Goal: Communication & Community: Answer question/provide support

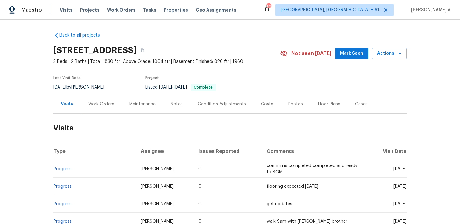
click at [110, 107] on div "Work Orders" at bounding box center [101, 104] width 26 height 6
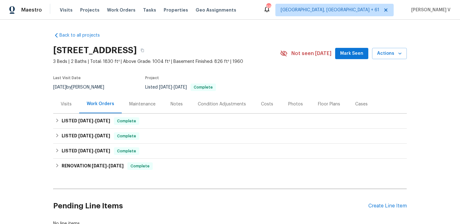
scroll to position [45, 0]
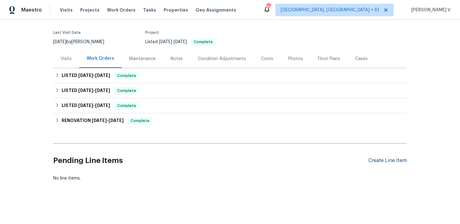
click at [392, 161] on div "Create Line Item" at bounding box center [387, 161] width 38 height 6
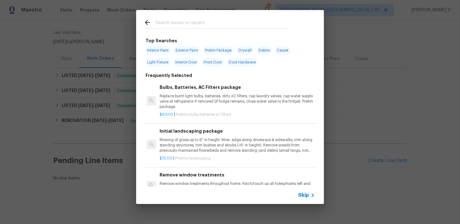
click at [305, 197] on span "Skip" at bounding box center [303, 195] width 11 height 6
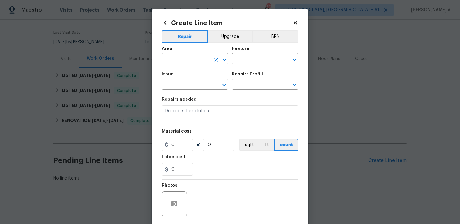
click at [183, 58] on input "text" at bounding box center [186, 60] width 49 height 10
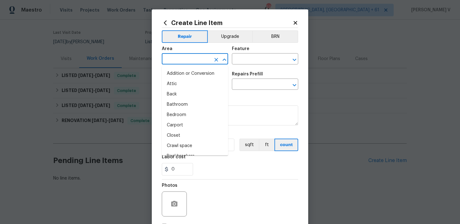
type input "o"
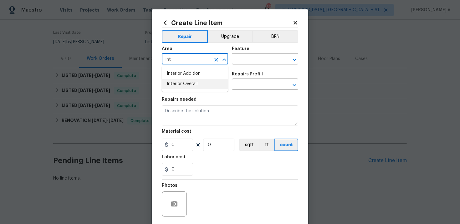
click at [190, 89] on li "Interior Overall" at bounding box center [195, 84] width 66 height 10
type input "Interior Overall"
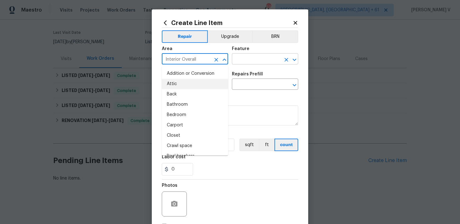
click at [244, 62] on input "text" at bounding box center [256, 60] width 49 height 10
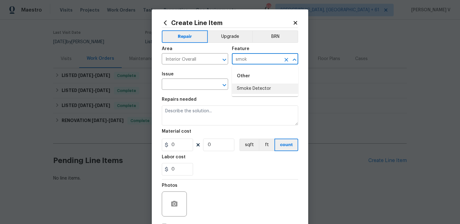
click at [245, 86] on li "Smoke Detector" at bounding box center [265, 89] width 66 height 10
type input "Smoke Detector"
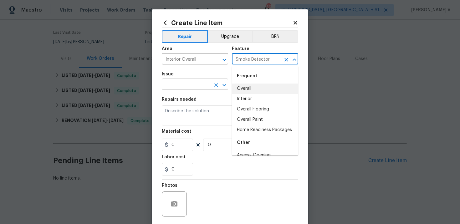
click at [173, 82] on input "text" at bounding box center [186, 85] width 49 height 10
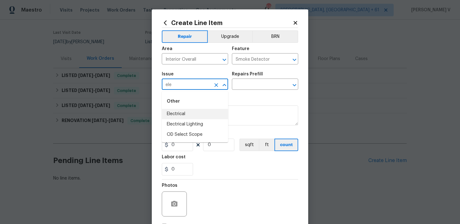
click at [183, 114] on li "Electrical" at bounding box center [195, 114] width 66 height 10
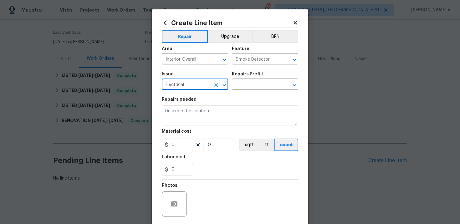
type input "Electrical"
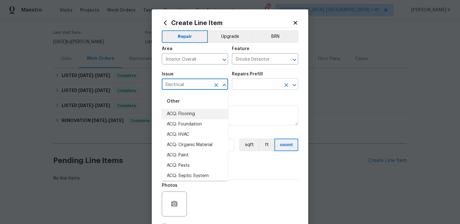
click at [245, 82] on input "text" at bounding box center [256, 85] width 49 height 10
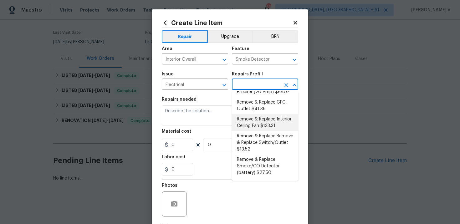
scroll to position [98, 0]
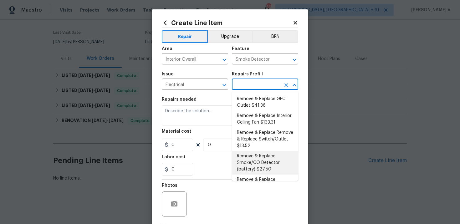
click at [260, 151] on li "Remove & Replace Smoke/CO Detector (battery) $27.50" at bounding box center [265, 162] width 66 height 23
type input "Remove & Replace Smoke/CO Detector (battery) $27.50"
type textarea "Remove the existing smoke/CO detector (battery) and replace with new. Ensure th…"
type input "1"
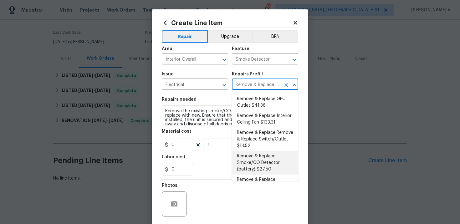
type input "27.5"
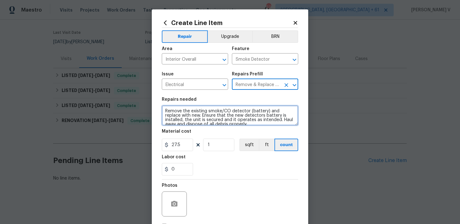
click at [209, 114] on textarea "Remove the existing smoke/CO detector (battery) and replace with new. Ensure th…" at bounding box center [230, 115] width 136 height 20
paste textarea "Feedback received that the smoke detectors need a battery replacement. Please r…"
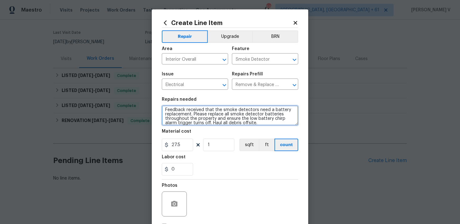
type textarea "Feedback received that the smoke detectors need a battery replacement. Please r…"
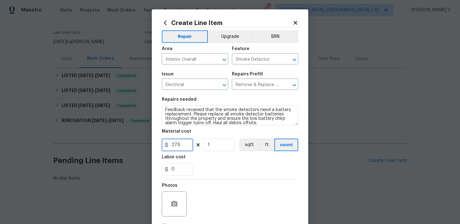
click at [178, 146] on input "27.5" at bounding box center [177, 145] width 31 height 13
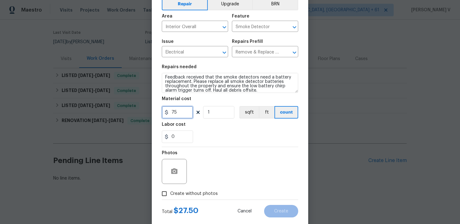
scroll to position [46, 0]
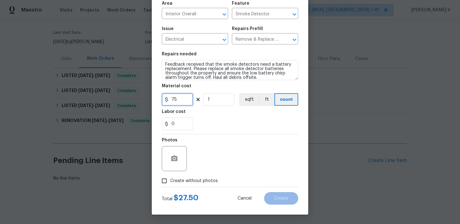
type input "75"
click at [168, 184] on input "Create without photos" at bounding box center [164, 181] width 12 height 12
checkbox input "true"
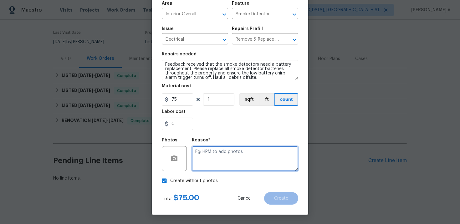
click at [226, 164] on textarea at bounding box center [245, 158] width 106 height 25
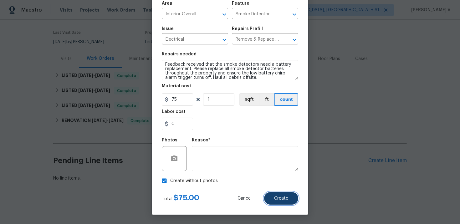
click at [284, 198] on span "Create" at bounding box center [281, 198] width 14 height 5
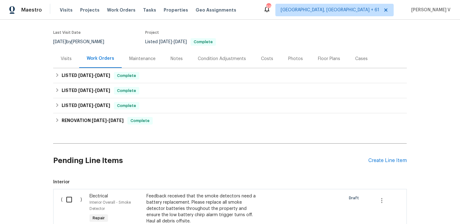
click at [62, 202] on div "( )" at bounding box center [73, 211] width 28 height 41
click at [65, 198] on input "checkbox" at bounding box center [72, 199] width 18 height 13
checkbox input "true"
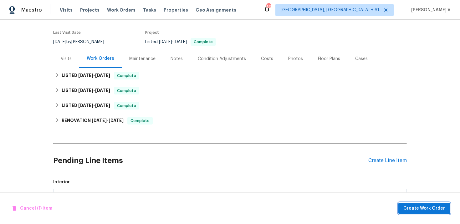
click at [414, 207] on span "Create Work Order" at bounding box center [424, 209] width 42 height 8
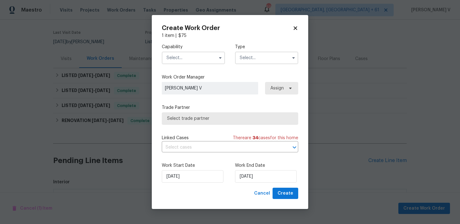
click at [193, 55] on input "text" at bounding box center [193, 58] width 63 height 13
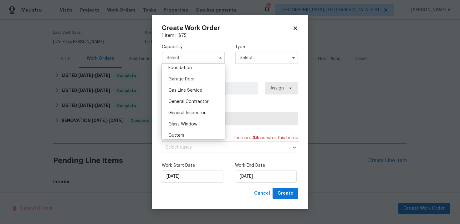
scroll to position [314, 0]
click at [188, 100] on span "Handyman" at bounding box center [179, 102] width 22 height 4
type input "Handyman"
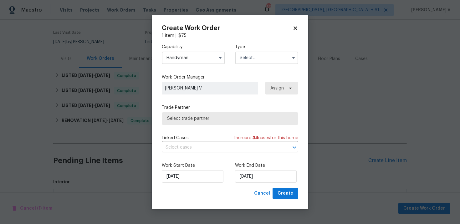
click at [254, 63] on input "text" at bounding box center [266, 58] width 63 height 13
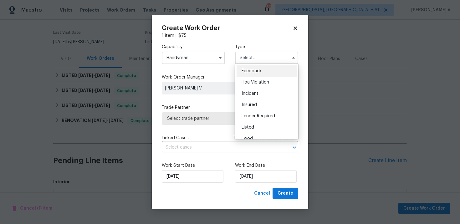
click at [248, 73] on span "Feedback" at bounding box center [252, 71] width 20 height 4
type input "Feedback"
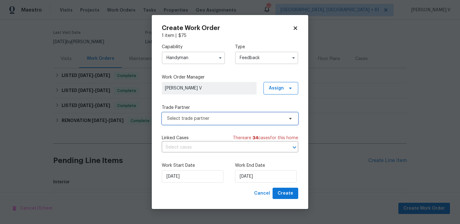
click at [200, 120] on span "Select trade partner" at bounding box center [225, 118] width 117 height 6
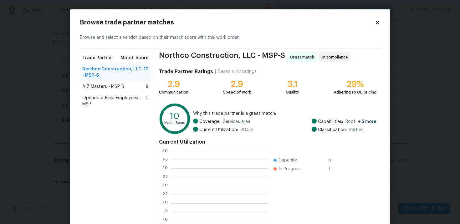
scroll to position [88, 97]
click at [121, 84] on span "A-Z Masters - MSP-S" at bounding box center [103, 87] width 42 height 6
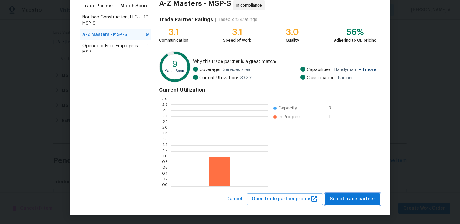
click at [348, 193] on button "Select trade partner" at bounding box center [352, 199] width 55 height 12
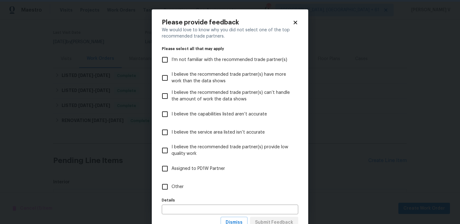
scroll to position [0, 0]
click at [243, 183] on label "Other" at bounding box center [225, 187] width 135 height 18
click at [172, 183] on input "Other" at bounding box center [164, 186] width 13 height 13
checkbox input "true"
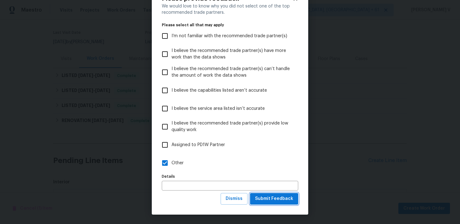
click at [269, 198] on span "Submit Feedback" at bounding box center [274, 199] width 38 height 8
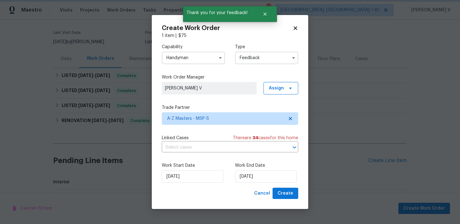
scroll to position [0, 0]
click at [244, 173] on input "30/09/2025" at bounding box center [266, 176] width 62 height 13
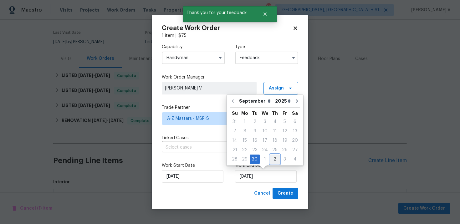
click at [273, 158] on div "2" at bounding box center [275, 159] width 10 height 9
type input "02/10/2025"
select select "9"
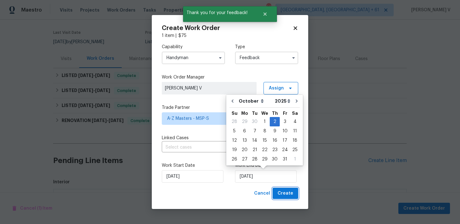
click at [289, 191] on span "Create" at bounding box center [286, 194] width 16 height 8
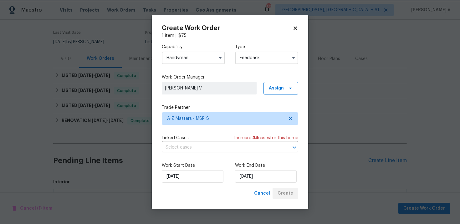
checkbox input "false"
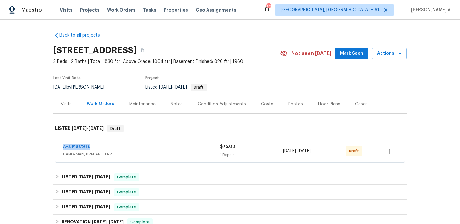
drag, startPoint x: 90, startPoint y: 149, endPoint x: 50, endPoint y: 149, distance: 40.4
click at [50, 149] on div "Back to all projects 3802 Togo Rd, Spring Park, MN 55384 3 Beds | 2 Baths | Tot…" at bounding box center [230, 122] width 460 height 204
copy link "A-Z Masters"
click at [75, 146] on link "A-Z Masters" at bounding box center [76, 147] width 27 height 4
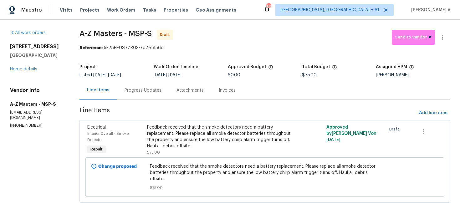
click at [155, 97] on div "Progress Updates" at bounding box center [143, 90] width 52 height 18
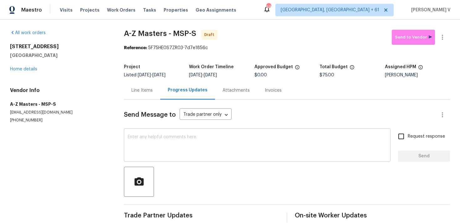
click at [156, 147] on textarea at bounding box center [257, 146] width 259 height 22
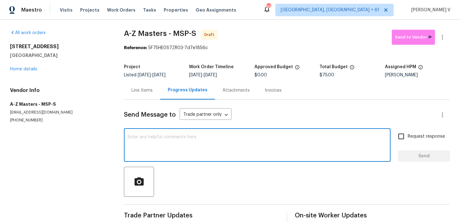
paste textarea "Hi this is Divya with Opendoor. I’m confirming you received the WO for the prop…"
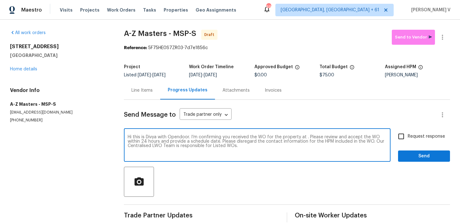
click at [305, 138] on textarea "Hi this is Divya with Opendoor. I’m confirming you received the WO for the prop…" at bounding box center [257, 146] width 259 height 22
paste textarea "3802 Togo Rd, Spring Park, MN 55384"
type textarea "Hi this is Divya with Opendoor. I’m confirming you received the WO for the prop…"
click at [409, 136] on span "Request response" at bounding box center [426, 136] width 37 height 7
click at [408, 136] on input "Request response" at bounding box center [401, 136] width 13 height 13
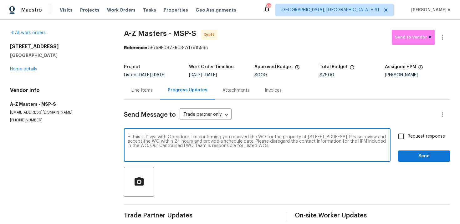
checkbox input "true"
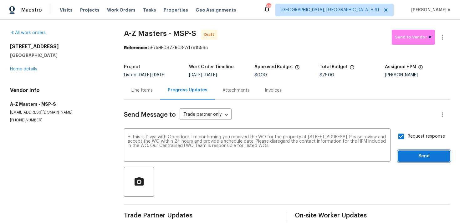
click at [418, 153] on span "Send" at bounding box center [424, 156] width 42 height 8
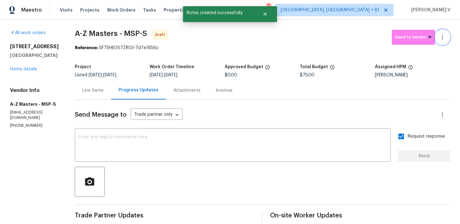
click at [444, 35] on icon "button" at bounding box center [443, 37] width 8 height 8
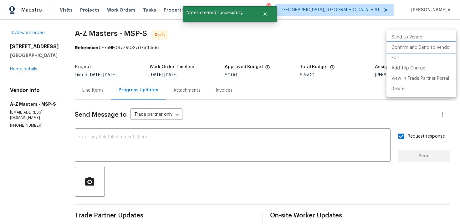
click at [416, 46] on li "Confirm and Send to Vendor" at bounding box center [422, 48] width 70 height 10
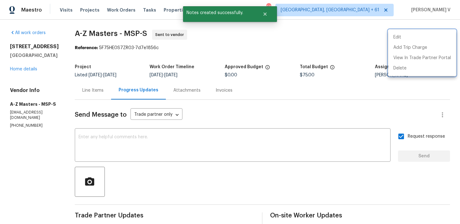
click at [144, 136] on div at bounding box center [230, 112] width 460 height 224
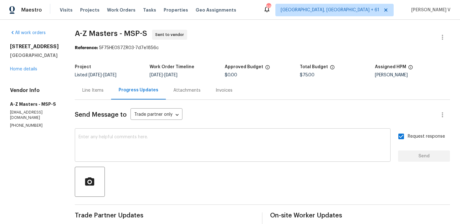
click at [264, 131] on div "x ​" at bounding box center [233, 146] width 316 height 32
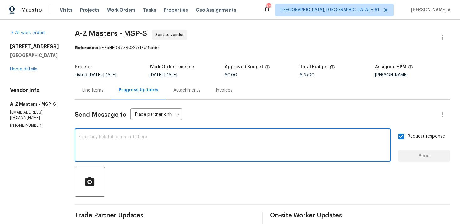
paste textarea "Attention All Work Orders must include before-photos (both close-up and wide-an…"
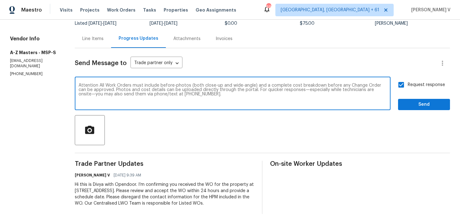
type textarea "Attention All Work Orders must include before-photos (both close-up and wide-an…"
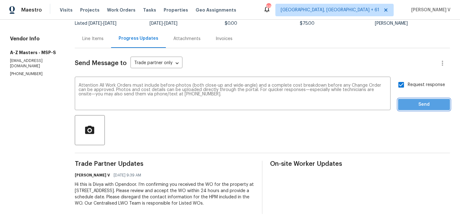
click at [430, 99] on button "Send" at bounding box center [424, 105] width 52 height 12
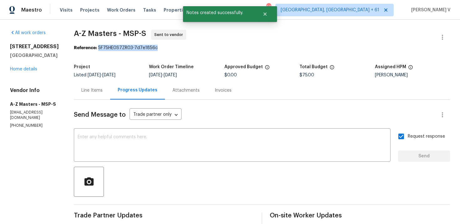
drag, startPoint x: 95, startPoint y: 49, endPoint x: 187, endPoint y: 49, distance: 91.1
click at [187, 49] on div "Reference: 5F75HE0S7ZR03-7d7e1856c" at bounding box center [262, 48] width 376 height 6
copy div "5F75HE0S7ZR03-7d7e1856c"
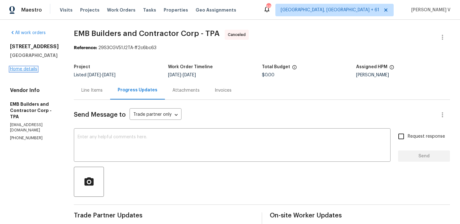
click at [26, 68] on link "Home details" at bounding box center [23, 69] width 27 height 4
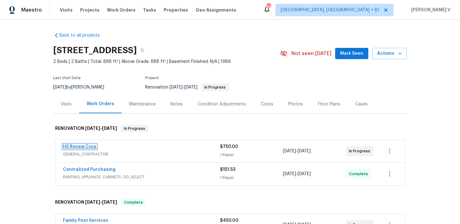
click at [87, 148] on link "HS Renew Corp" at bounding box center [79, 147] width 33 height 4
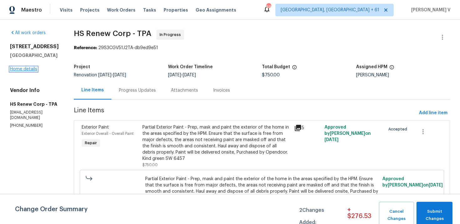
click at [28, 70] on link "Home details" at bounding box center [23, 69] width 27 height 4
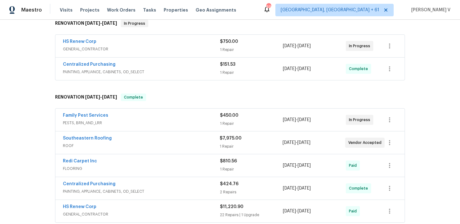
scroll to position [115, 0]
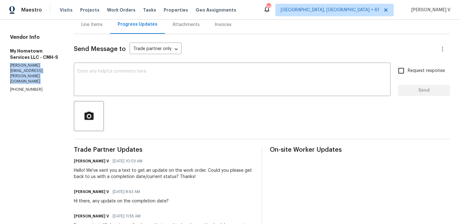
scroll to position [146, 0]
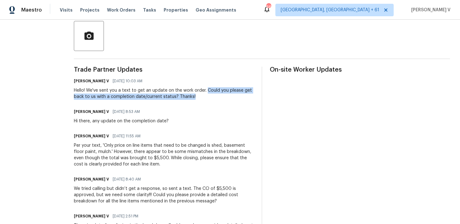
drag, startPoint x: 197, startPoint y: 90, endPoint x: 189, endPoint y: 97, distance: 11.1
click at [189, 97] on div "Hello! We've sent you a text to get an update on the work order. Could you plea…" at bounding box center [164, 93] width 180 height 13
copy div "Could you please get back to us with a completion date/current status? Thanks!"
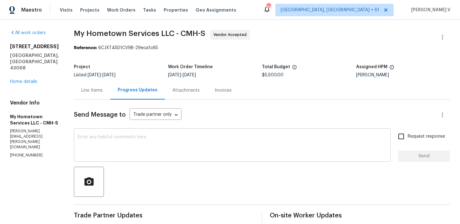
click at [107, 145] on textarea at bounding box center [232, 146] width 309 height 22
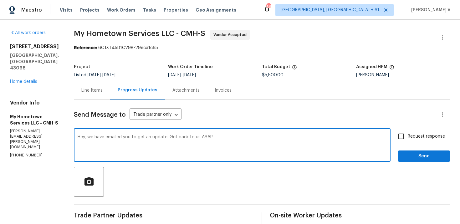
type textarea "Hey, we have emailed you to get an update. Get back to us ASAP."
click at [406, 137] on input "Request response" at bounding box center [401, 136] width 13 height 13
checkbox input "true"
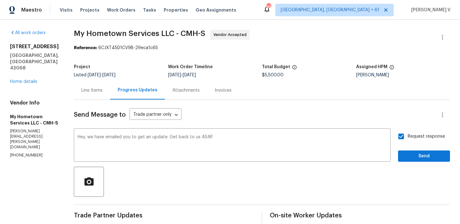
click at [409, 147] on div "Request response Send" at bounding box center [424, 146] width 52 height 32
click at [409, 149] on div "Request response Send" at bounding box center [424, 146] width 52 height 32
click at [409, 155] on span "Send" at bounding box center [424, 156] width 42 height 8
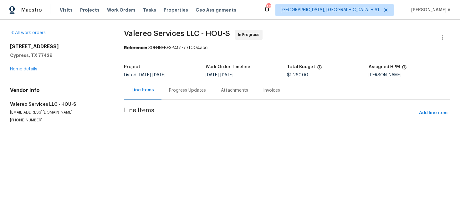
click at [162, 101] on section "Valereo Services LLC - HOU-S In Progress Reference: 30FHNEBE3P481-77f004acc Pro…" at bounding box center [287, 84] width 326 height 108
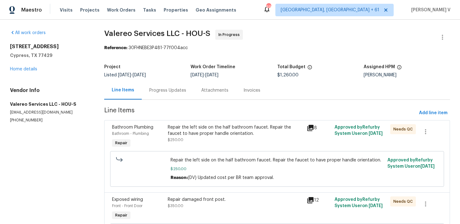
click at [162, 95] on div "Progress Updates" at bounding box center [168, 90] width 52 height 18
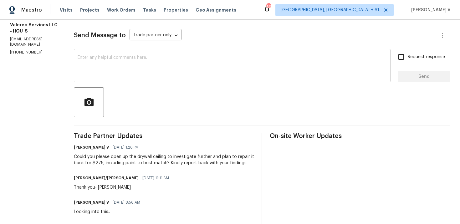
scroll to position [69, 0]
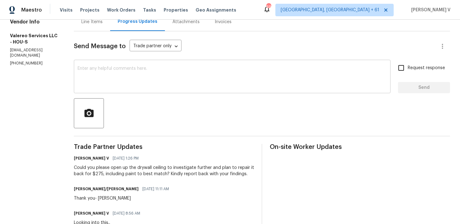
click at [126, 75] on textarea at bounding box center [232, 77] width 309 height 22
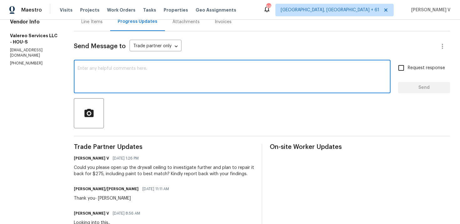
click at [23, 62] on p "[PHONE_NUMBER]" at bounding box center [34, 63] width 49 height 5
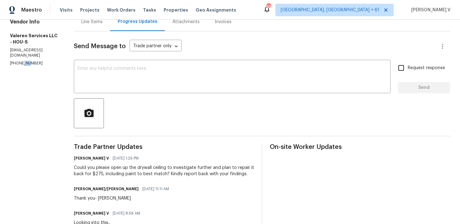
click at [23, 62] on p "[PHONE_NUMBER]" at bounding box center [34, 63] width 49 height 5
copy p "[PHONE_NUMBER]"
click at [157, 67] on textarea at bounding box center [232, 77] width 309 height 22
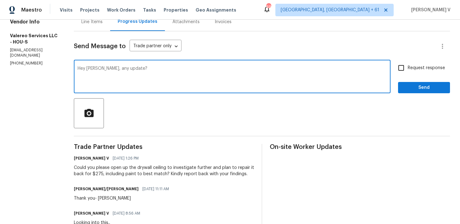
type textarea "Hey [PERSON_NAME], any update?"
click at [405, 67] on input "Request response" at bounding box center [401, 67] width 13 height 13
checkbox input "true"
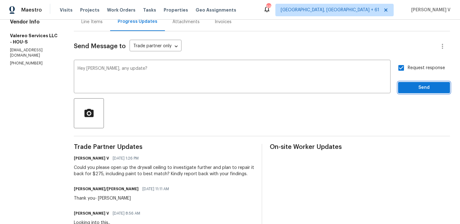
click at [412, 91] on span "Send" at bounding box center [424, 88] width 42 height 8
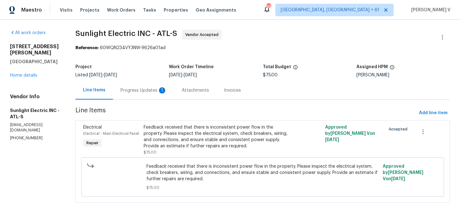
click at [153, 97] on div "Progress Updates 1" at bounding box center [143, 90] width 61 height 18
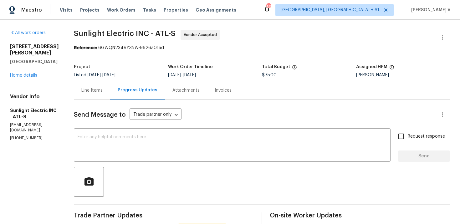
click at [104, 94] on div "Line Items" at bounding box center [92, 90] width 36 height 18
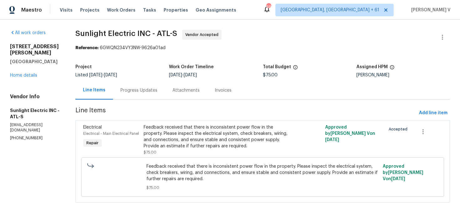
click at [151, 83] on div "Progress Updates" at bounding box center [139, 90] width 52 height 18
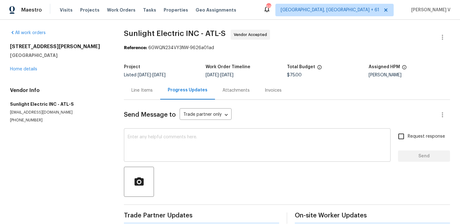
click at [165, 136] on textarea at bounding box center [257, 146] width 259 height 22
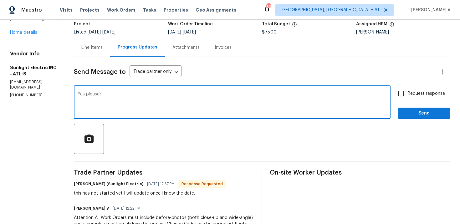
scroll to position [69, 0]
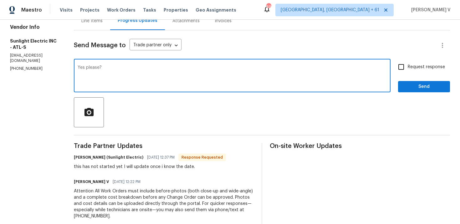
type textarea "Yes please?"
click at [438, 62] on label "Request response" at bounding box center [420, 66] width 50 height 13
click at [408, 62] on input "Request response" at bounding box center [401, 66] width 13 height 13
checkbox input "true"
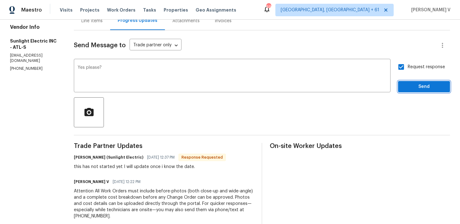
click at [431, 88] on span "Send" at bounding box center [424, 87] width 42 height 8
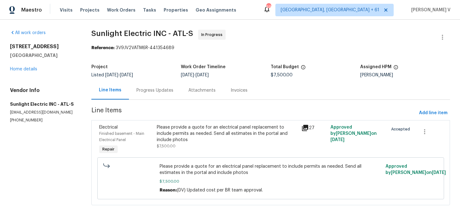
click at [156, 95] on div "Progress Updates" at bounding box center [155, 90] width 52 height 18
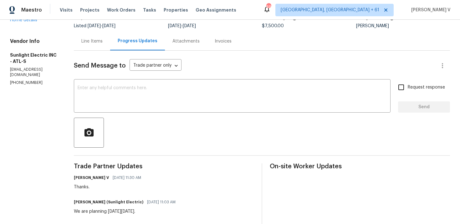
scroll to position [77, 0]
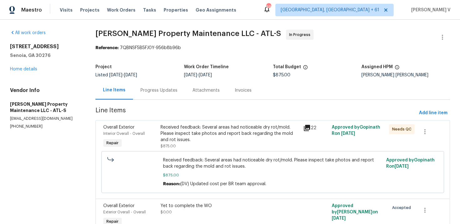
click at [157, 92] on div "Progress Updates" at bounding box center [159, 90] width 37 height 6
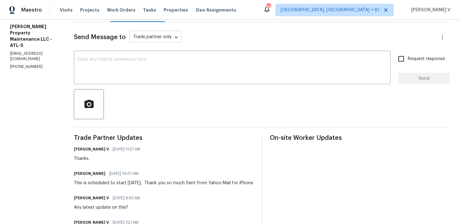
scroll to position [91, 0]
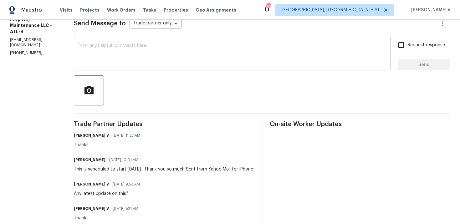
click at [132, 61] on textarea at bounding box center [232, 55] width 309 height 22
paste textarea "Please let us know if there’s any progress or if the team is already on site to…"
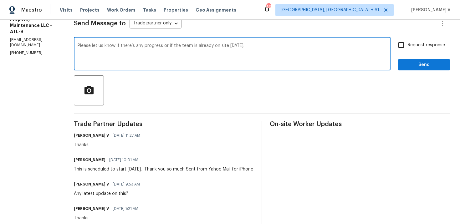
type textarea "Please let us know if there’s any progress or if the team is already on site to…"
click at [419, 49] on label "Request response" at bounding box center [420, 44] width 50 height 13
click at [408, 49] on input "Request response" at bounding box center [401, 44] width 13 height 13
checkbox input "true"
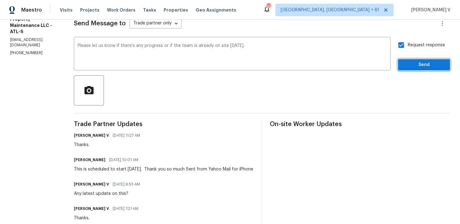
click at [419, 68] on span "Send" at bounding box center [424, 65] width 42 height 8
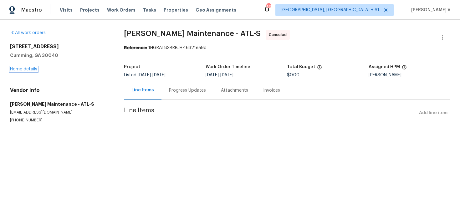
click at [35, 70] on link "Home details" at bounding box center [23, 69] width 27 height 4
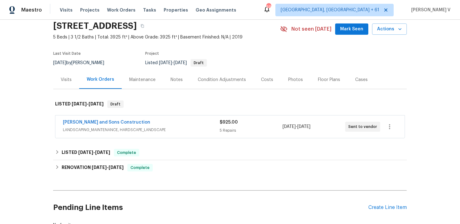
scroll to position [28, 0]
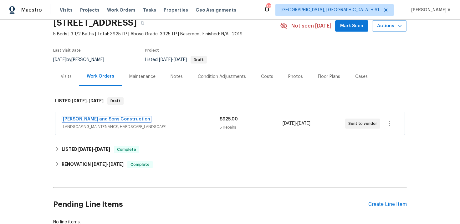
click at [110, 119] on link "[PERSON_NAME] and Sons Construction" at bounding box center [106, 119] width 87 height 4
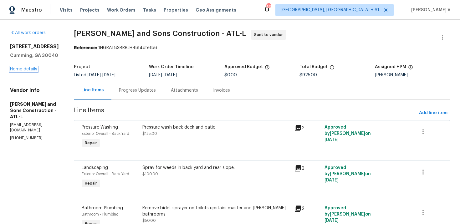
click at [31, 71] on link "Home details" at bounding box center [23, 69] width 27 height 4
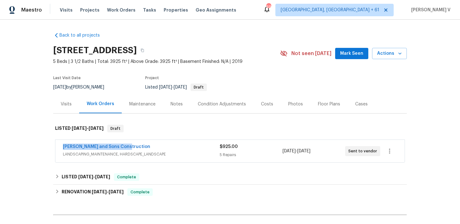
drag, startPoint x: 60, startPoint y: 145, endPoint x: 188, endPoint y: 148, distance: 128.1
click at [188, 149] on div "Reyes and Sons Construction LANDSCAPING_MAINTENANCE, HARDSCAPE_LANDSCAPE $925.0…" at bounding box center [229, 151] width 349 height 23
copy link "Reyes and Sons Construction"
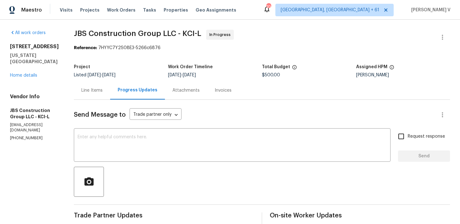
click at [25, 136] on p "(615) 519-9339" at bounding box center [34, 138] width 49 height 5
copy p "(615) 519-9339"
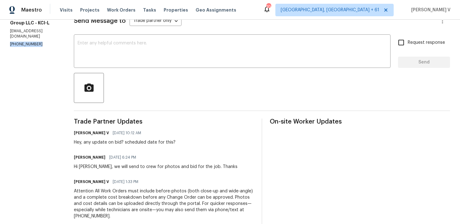
scroll to position [156, 0]
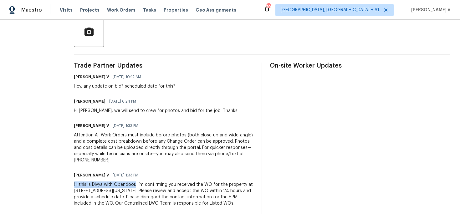
drag, startPoint x: 90, startPoint y: 177, endPoint x: 156, endPoint y: 179, distance: 65.8
click at [156, 180] on div "All work orders 3811 Wyandotte Ave Kansas City, KS 66106 Home details Vendor In…" at bounding box center [230, 47] width 460 height 354
copy div "Hi this is Divya with Opendoor."
click at [112, 83] on div "Hey, any update on bid? scheduled date for this?" at bounding box center [125, 86] width 102 height 6
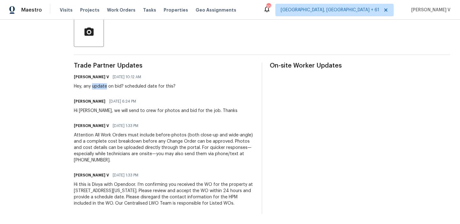
click at [112, 83] on div "Hey, any update on bid? scheduled date for this?" at bounding box center [125, 86] width 102 height 6
copy div "Hey, any update on bid? scheduled date for this?"
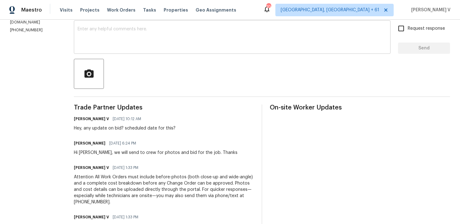
click at [153, 44] on textarea at bounding box center [232, 38] width 309 height 22
paste textarea "We've sent you a text to check on the status of the work order. Could you pleas…"
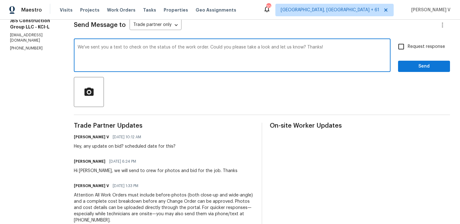
scroll to position [86, 0]
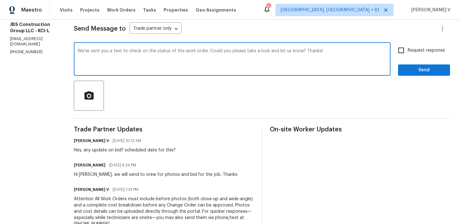
type textarea "We've sent you a text to check on the status of the work order. Could you pleas…"
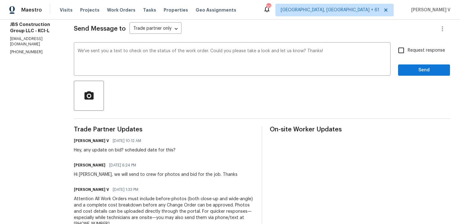
click at [423, 50] on span "Request response" at bounding box center [426, 50] width 37 height 7
click at [408, 50] on input "Request response" at bounding box center [401, 50] width 13 height 13
checkbox input "true"
click at [418, 60] on div "Request response Send" at bounding box center [424, 60] width 52 height 32
click at [418, 65] on button "Send" at bounding box center [424, 70] width 52 height 12
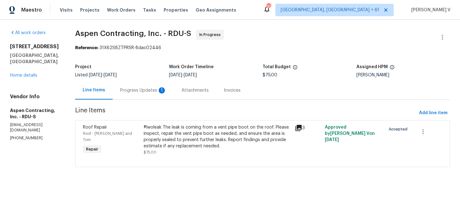
click at [154, 97] on div "Progress Updates 1" at bounding box center [143, 90] width 61 height 18
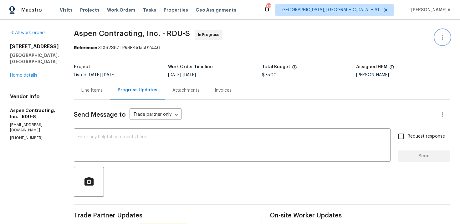
click at [438, 39] on button "button" at bounding box center [442, 37] width 15 height 15
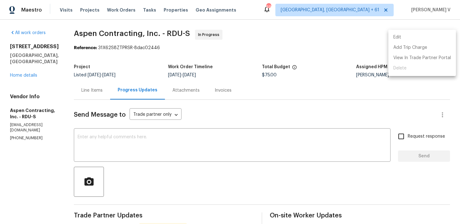
click at [416, 39] on li "Edit" at bounding box center [422, 37] width 68 height 10
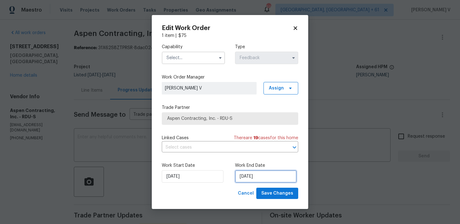
click at [257, 175] on input "[DATE]" at bounding box center [266, 176] width 62 height 13
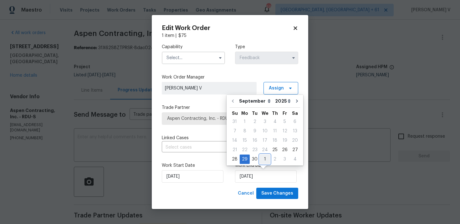
click at [267, 161] on div "1" at bounding box center [265, 159] width 10 height 9
type input "[DATE]"
select select "9"
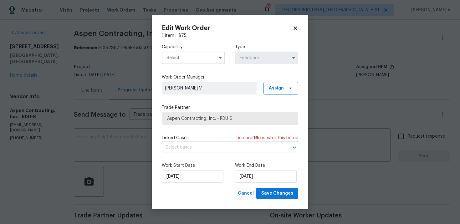
click at [188, 59] on input "text" at bounding box center [193, 58] width 63 height 13
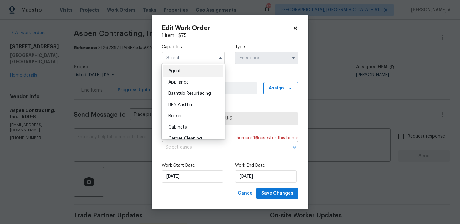
click at [179, 70] on span "Agent" at bounding box center [174, 71] width 13 height 4
type input "Agent"
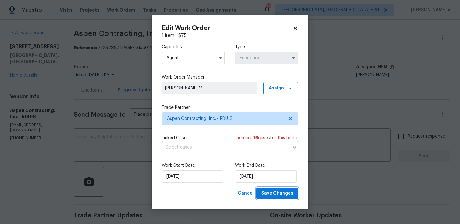
click at [265, 194] on span "Save Changes" at bounding box center [277, 194] width 32 height 8
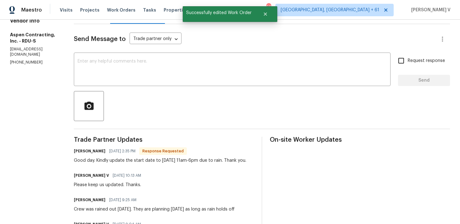
scroll to position [46, 0]
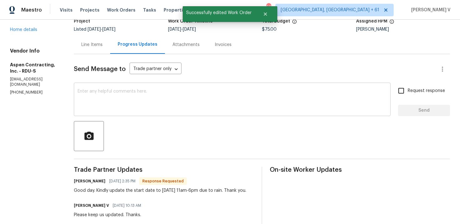
click at [166, 111] on textarea at bounding box center [232, 100] width 309 height 22
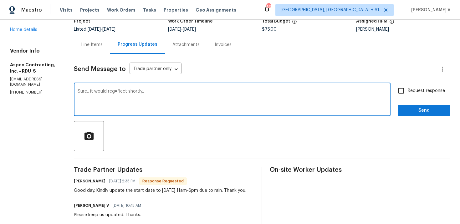
click at [118, 91] on textarea "Sure.. it would reg=flect shortly.." at bounding box center [232, 100] width 309 height 22
click at [151, 89] on textarea "Sure.. it would reflect shortly.." at bounding box center [232, 100] width 309 height 22
click at [150, 90] on textarea "Sure.. it would reflect shortly.." at bounding box center [232, 100] width 309 height 22
type textarea "Sure.. it would reflect shortly.. Kindly keep us updated."
click at [405, 93] on input "Request response" at bounding box center [401, 90] width 13 height 13
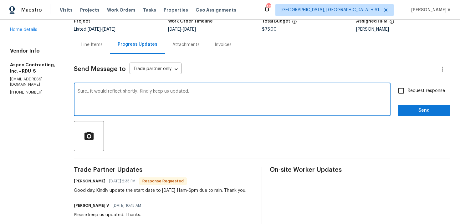
checkbox input "true"
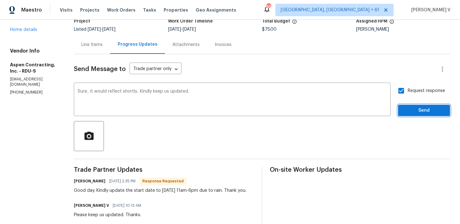
click at [423, 109] on span "Send" at bounding box center [424, 111] width 42 height 8
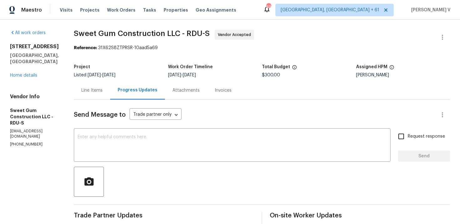
scroll to position [95, 0]
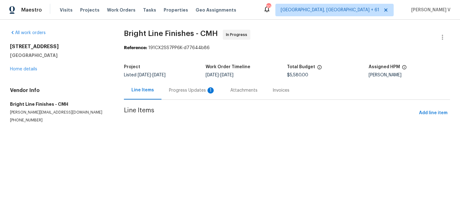
click at [188, 90] on div "Progress Updates 1" at bounding box center [192, 90] width 46 height 6
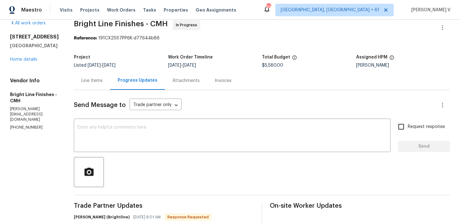
scroll to position [67, 0]
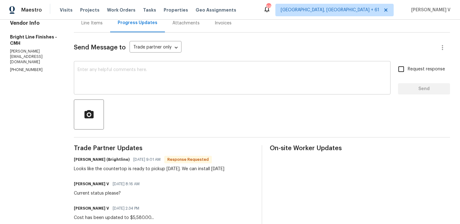
click at [179, 72] on textarea at bounding box center [232, 79] width 309 height 22
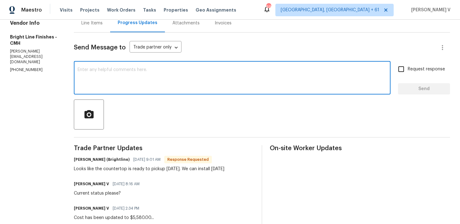
click at [156, 75] on textarea at bounding box center [232, 79] width 309 height 22
type textarea "Thanks."
click at [420, 84] on button "Send" at bounding box center [424, 89] width 52 height 12
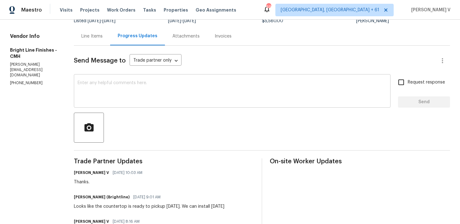
scroll to position [91, 0]
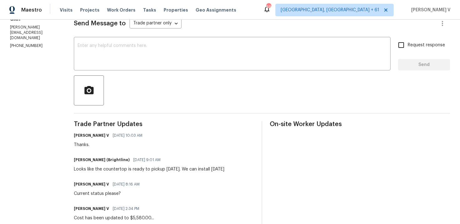
click at [139, 166] on div "Looks like the countertop is ready to pickup [DATE]. We can install [DATE]" at bounding box center [149, 169] width 151 height 6
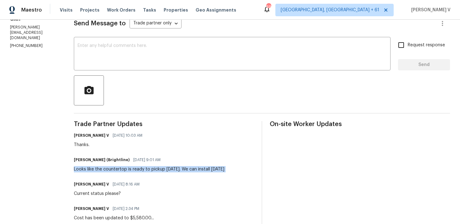
copy div "Looks like the countertop is ready to pickup [DATE]. We can install [DATE]"
